Goal: Communication & Community: Answer question/provide support

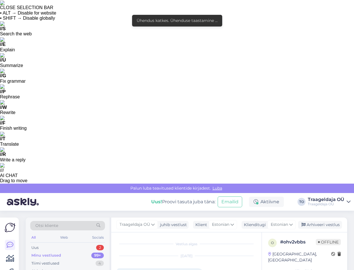
scroll to position [551, 0]
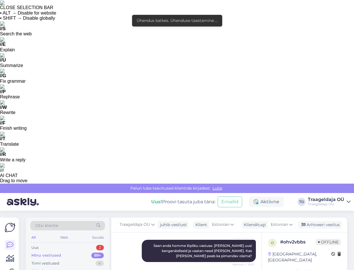
drag, startPoint x: 194, startPoint y: 152, endPoint x: 243, endPoint y: 168, distance: 52.1
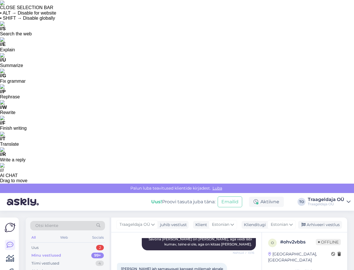
scroll to position [978, 0]
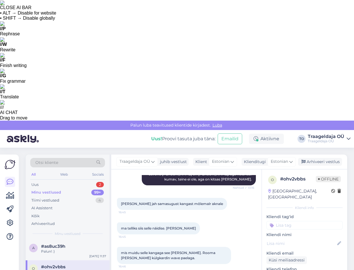
type textarea "Pakkumine roomakardinale ja külgkardinatele on kangaga Savona v.71 rosewater. K…"
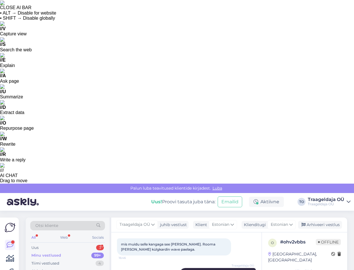
click at [65, 252] on div "Minu vestlused 99+" at bounding box center [67, 256] width 75 height 8
click at [63, 244] on div "Uus 3" at bounding box center [67, 248] width 75 height 8
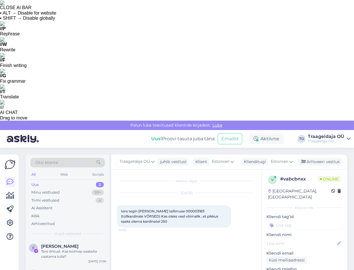
type textarea "Tere!"
type textarea "Saame veel kõrgust muuta. Kinnitame uueks kõrguseks 250cm mõlemal kardinal."
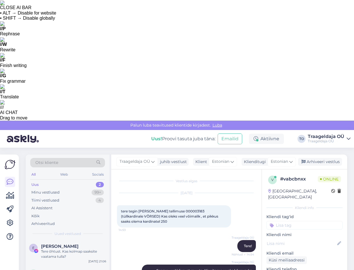
type textarea "Tore, et kiiresti kirjutasite [PERSON_NAME] veel muuta. :)"
click at [57, 181] on div "Uus 2" at bounding box center [67, 185] width 75 height 8
click at [55, 190] on div "Minu vestlused" at bounding box center [45, 193] width 28 height 6
